Goal: Task Accomplishment & Management: Use online tool/utility

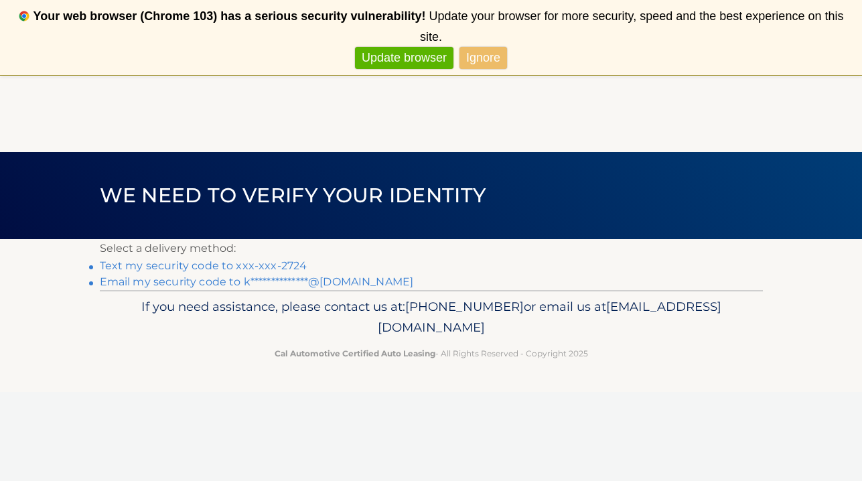
click at [475, 49] on link "Ignore" at bounding box center [484, 58] width 48 height 22
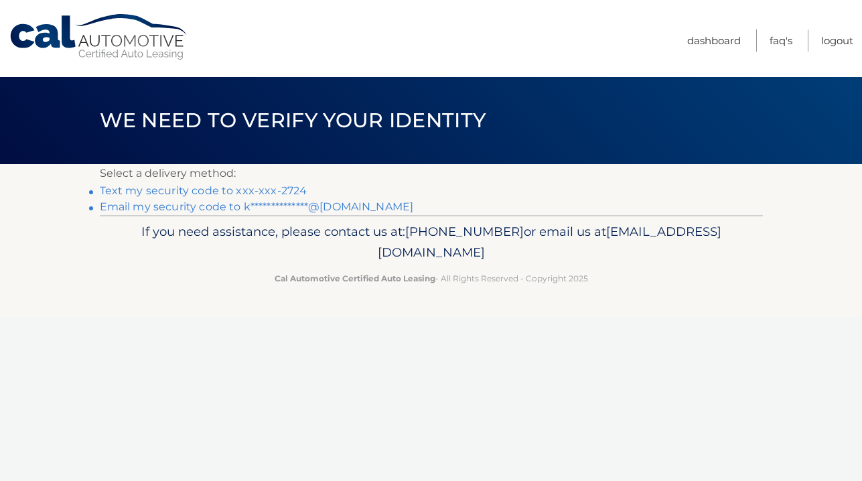
click at [269, 186] on link "Text my security code to xxx-xxx-2724" at bounding box center [204, 190] width 208 height 13
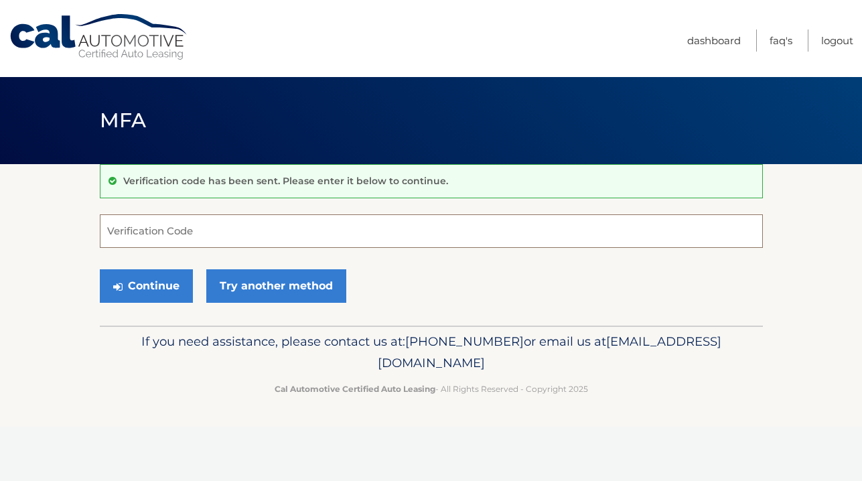
click at [238, 227] on input "Verification Code" at bounding box center [431, 231] width 663 height 34
type input "087917"
click at [100, 269] on button "Continue" at bounding box center [146, 286] width 93 height 34
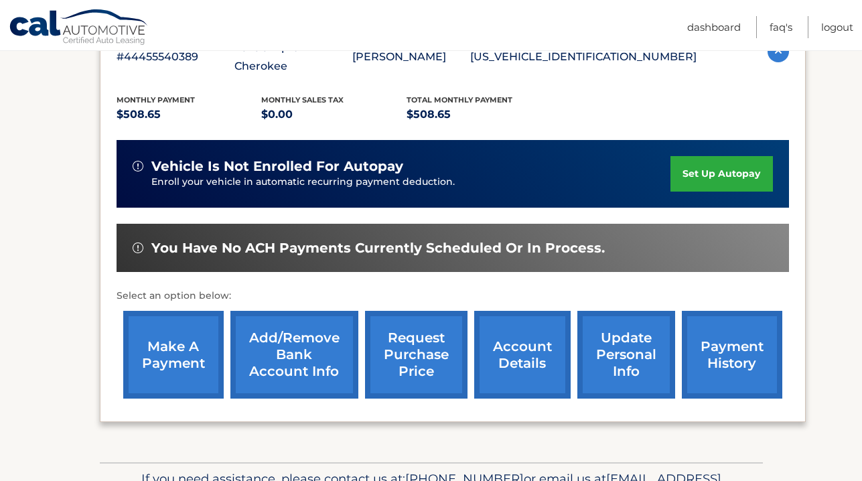
scroll to position [281, 0]
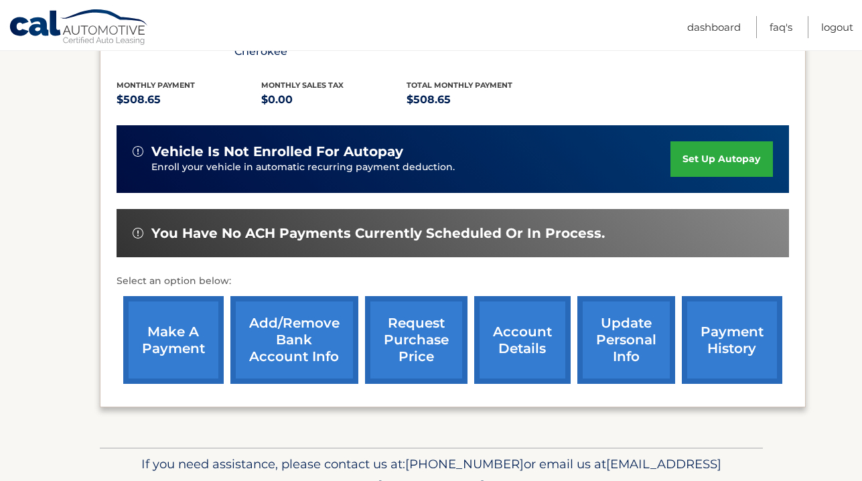
click at [193, 339] on link "make a payment" at bounding box center [173, 340] width 101 height 88
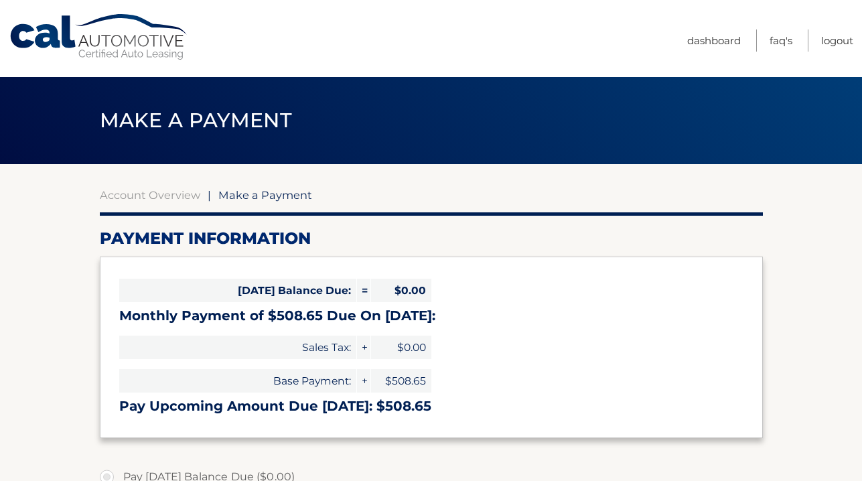
select select "ZWNlMGUzNGQtYjcyYS00MTc2LThlMTgtNmNkMTAxMmVkYTYw"
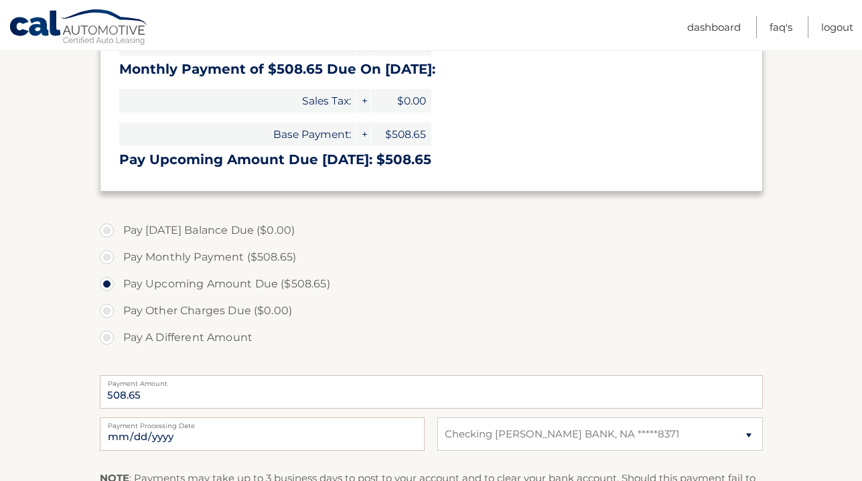
scroll to position [410, 0]
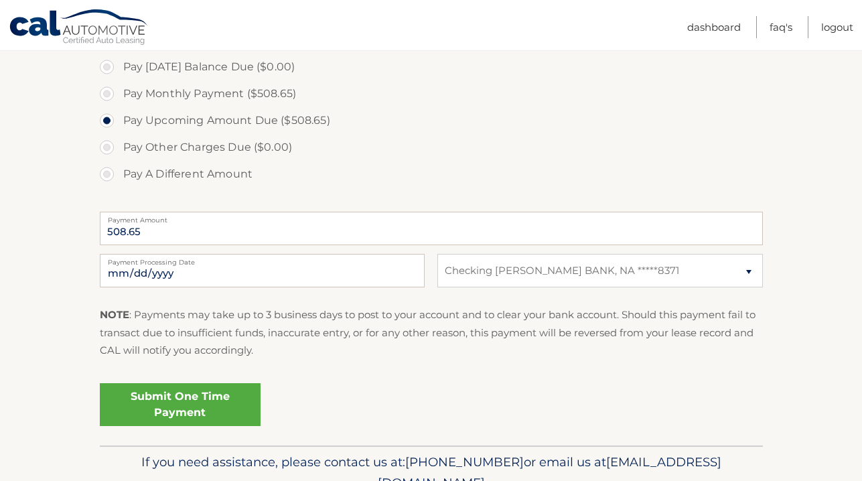
click at [243, 400] on link "Submit One Time Payment" at bounding box center [180, 404] width 161 height 43
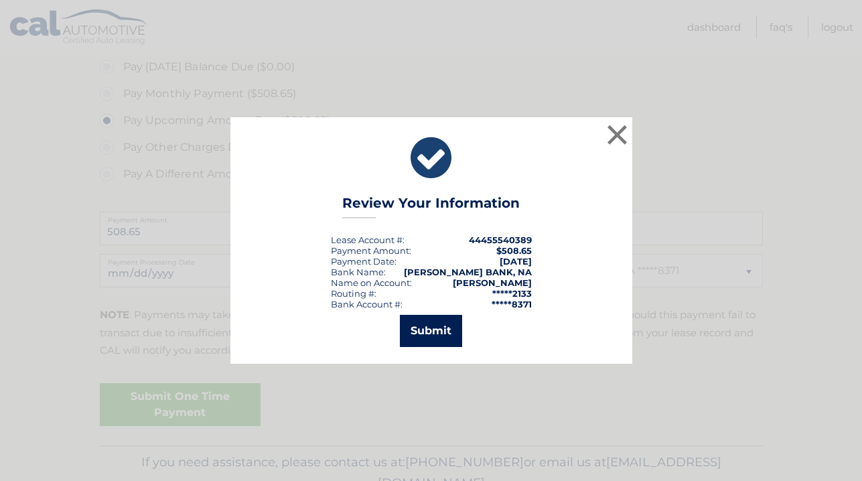
click at [439, 331] on button "Submit" at bounding box center [431, 331] width 62 height 32
